Goal: Complete application form: Complete application form

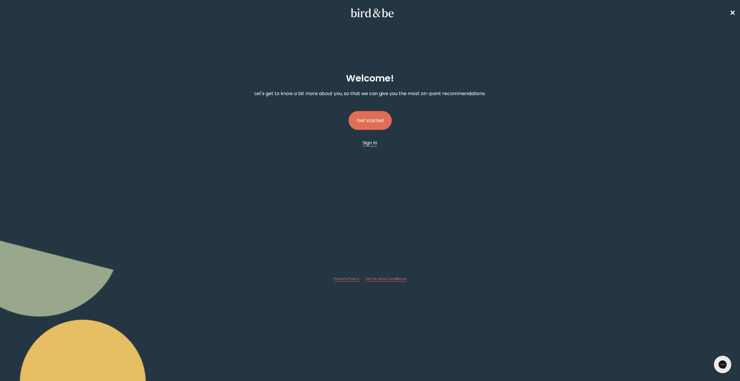
click at [371, 143] on span "Sign In" at bounding box center [370, 142] width 14 height 7
click at [367, 119] on button "Get started" at bounding box center [370, 120] width 43 height 19
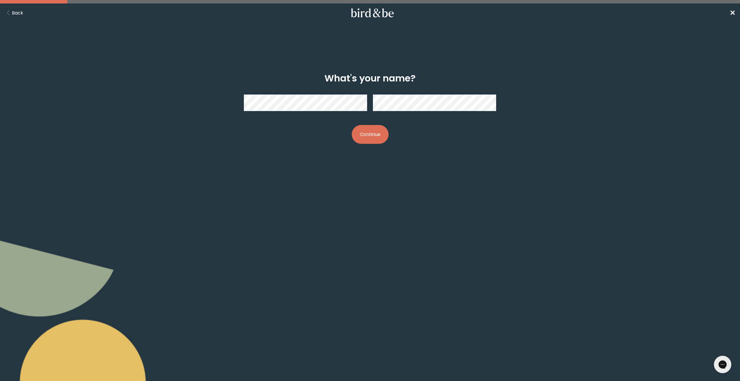
click at [379, 129] on button "Continue" at bounding box center [370, 134] width 37 height 19
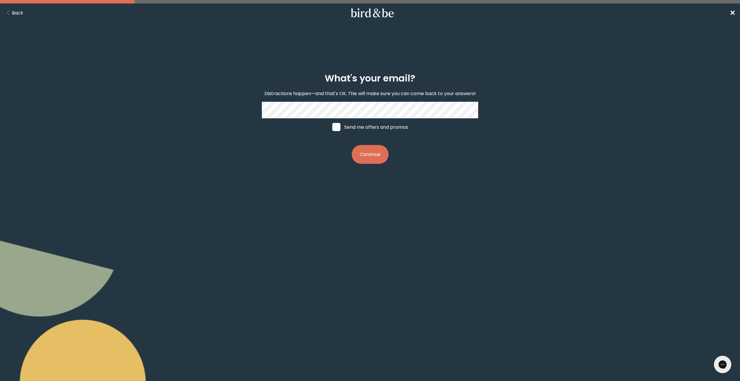
click at [370, 128] on label "Send me offers and promos" at bounding box center [370, 126] width 87 height 17
click at [332, 127] on input "Send me offers and promos" at bounding box center [332, 127] width 0 height 0
checkbox input "true"
click at [371, 156] on button "Continue" at bounding box center [370, 154] width 37 height 19
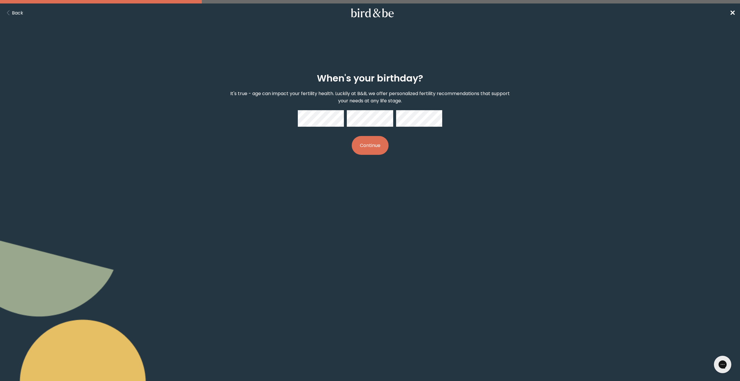
click at [371, 144] on button "Continue" at bounding box center [370, 145] width 37 height 19
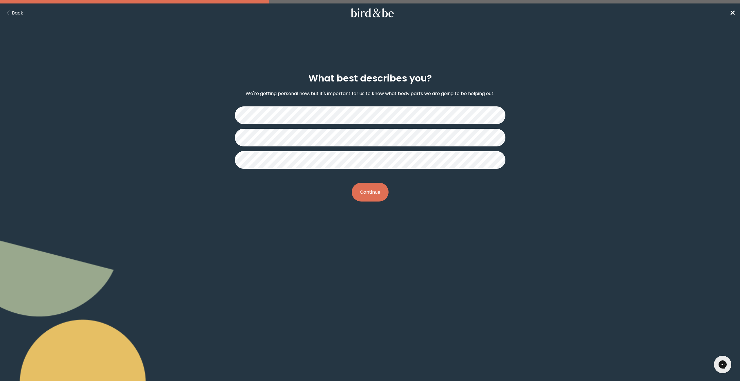
click at [373, 201] on button "Continue" at bounding box center [370, 192] width 37 height 19
click at [376, 193] on button "Continue" at bounding box center [370, 192] width 37 height 19
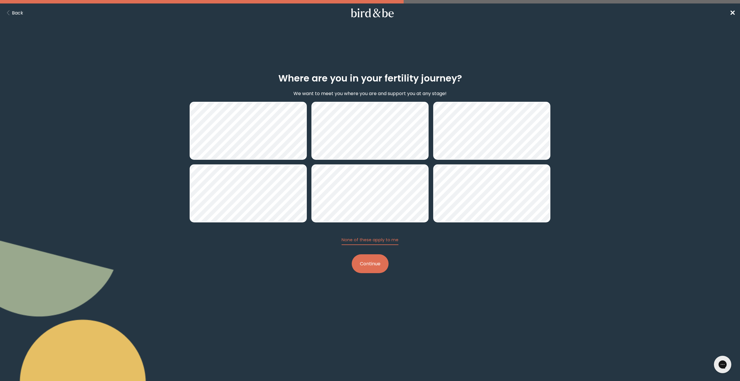
click at [377, 266] on button "Continue" at bounding box center [370, 263] width 37 height 19
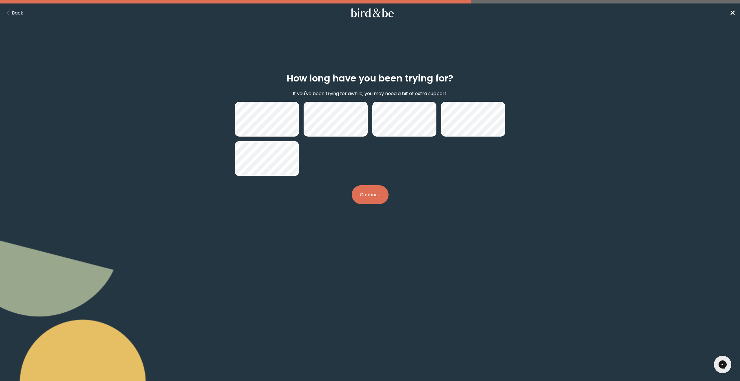
click at [355, 191] on button "Continue" at bounding box center [370, 194] width 37 height 19
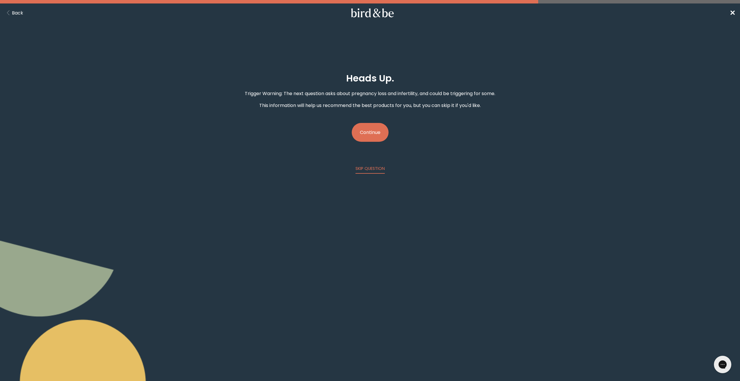
click at [373, 138] on button "Continue" at bounding box center [370, 132] width 37 height 19
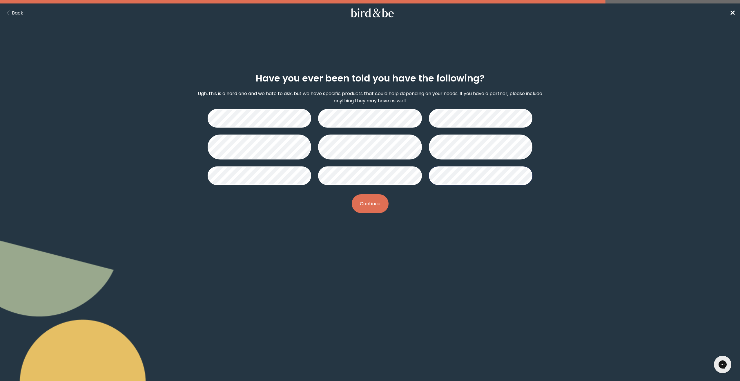
click at [375, 200] on button "Continue" at bounding box center [370, 203] width 37 height 19
